Goal: Check status

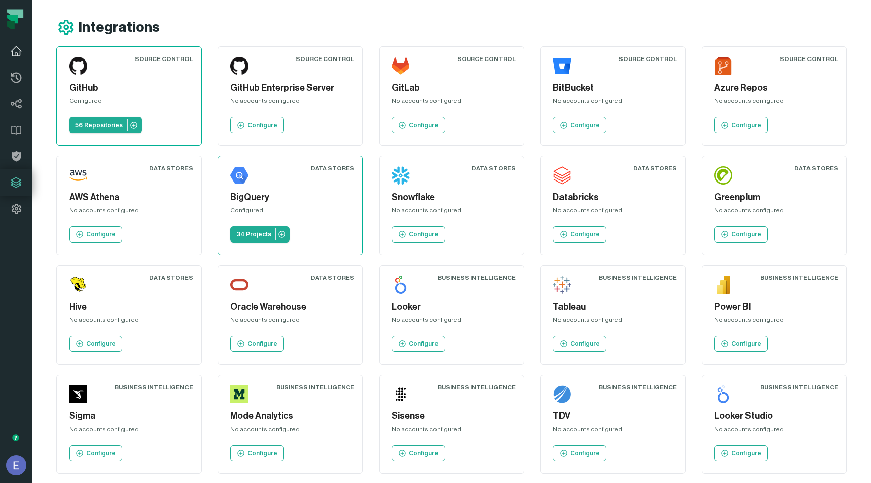
click at [21, 61] on link "Dashboard" at bounding box center [16, 51] width 32 height 26
click at [20, 56] on icon at bounding box center [16, 51] width 10 height 9
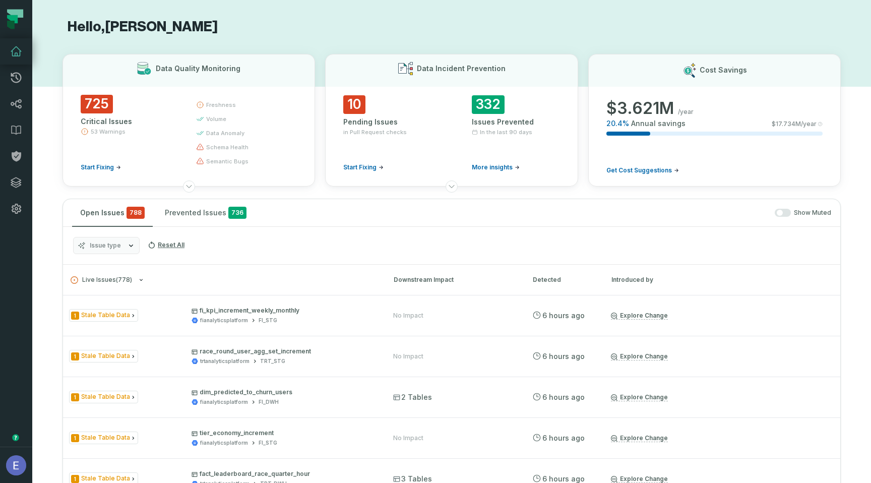
drag, startPoint x: 423, startPoint y: 194, endPoint x: 331, endPoint y: 199, distance: 91.9
drag, startPoint x: 331, startPoint y: 199, endPoint x: 460, endPoint y: 32, distance: 210.6
click at [460, 32] on h1 "Hello, [PERSON_NAME]" at bounding box center [452, 27] width 779 height 18
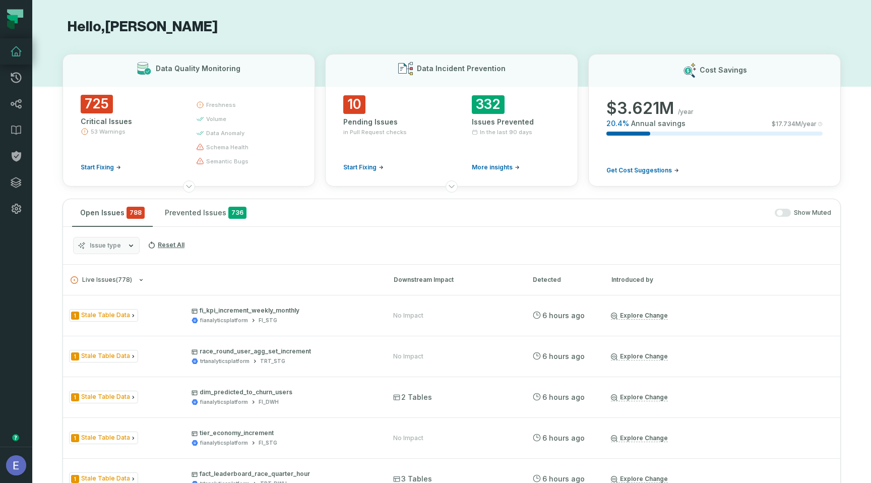
drag, startPoint x: 460, startPoint y: 32, endPoint x: 479, endPoint y: 234, distance: 202.6
drag, startPoint x: 381, startPoint y: 195, endPoint x: 467, endPoint y: 23, distance: 192.8
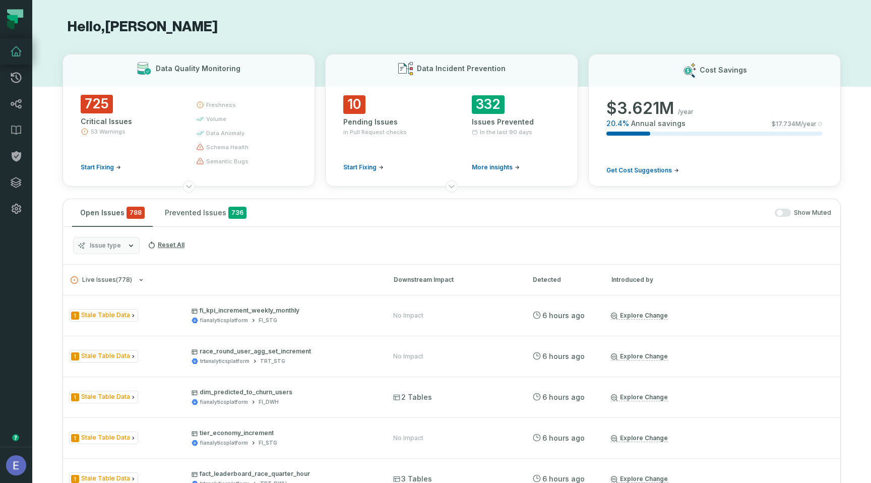
click at [467, 23] on h1 "Hello, [PERSON_NAME]" at bounding box center [452, 27] width 779 height 18
drag, startPoint x: 467, startPoint y: 23, endPoint x: 464, endPoint y: 200, distance: 177.0
